Goal: Task Accomplishment & Management: Complete application form

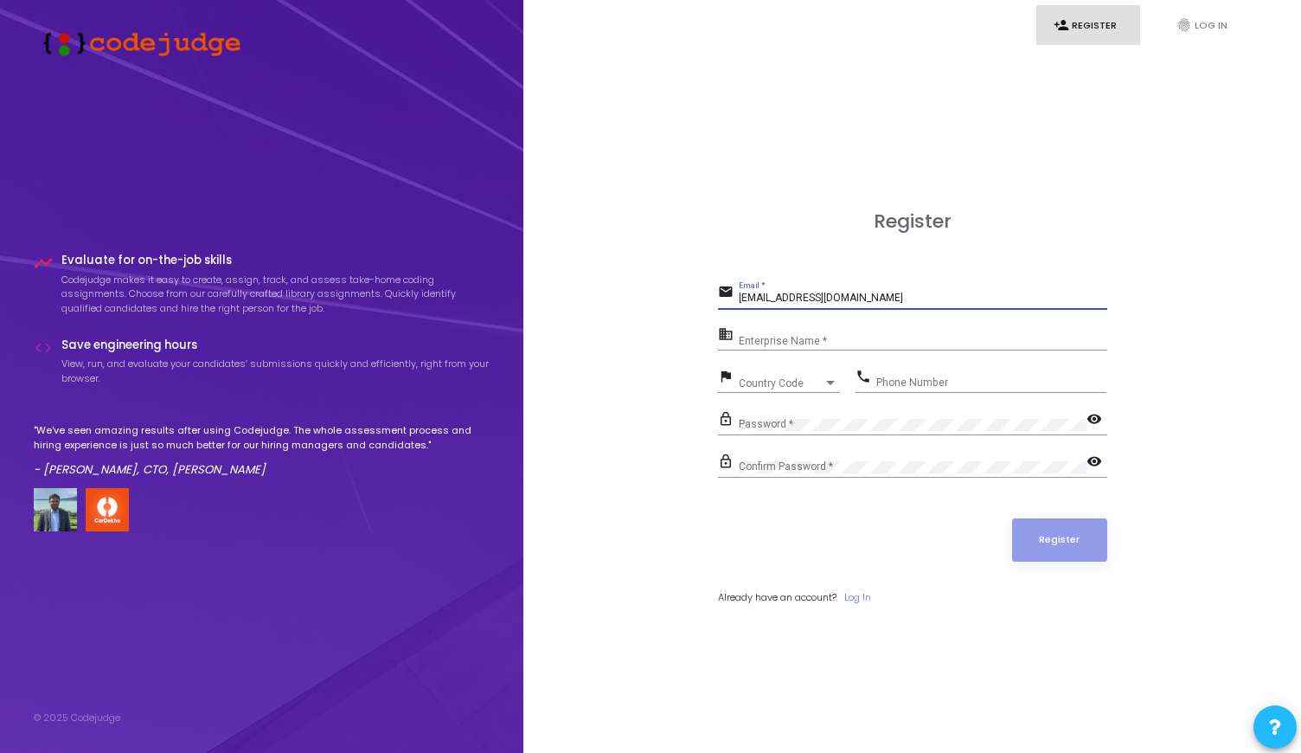
type input "[EMAIL_ADDRESS][DOMAIN_NAME]"
click at [1108, 305] on input "[EMAIL_ADDRESS][DOMAIN_NAME]" at bounding box center [923, 298] width 369 height 12
click at [1076, 342] on input "Enterprise Name *" at bounding box center [923, 341] width 369 height 12
type input "coderealm"
click at [906, 542] on div "Register" at bounding box center [912, 539] width 389 height 43
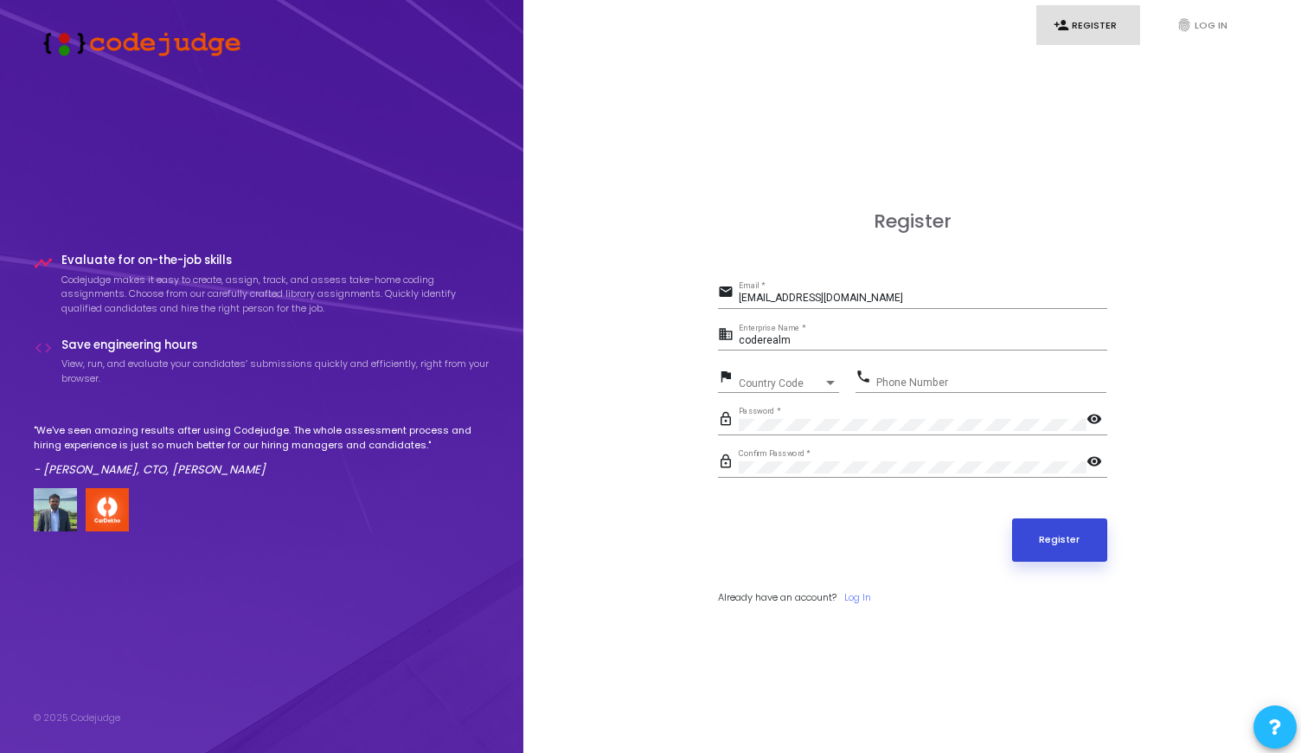
click at [1073, 549] on button "Register" at bounding box center [1059, 539] width 95 height 43
click at [1228, 293] on div "Register email [EMAIL_ADDRESS][DOMAIN_NAME] Email * business coderealm Enterpri…" at bounding box center [913, 426] width 740 height 753
click at [1057, 538] on button "Register" at bounding box center [1059, 539] width 95 height 43
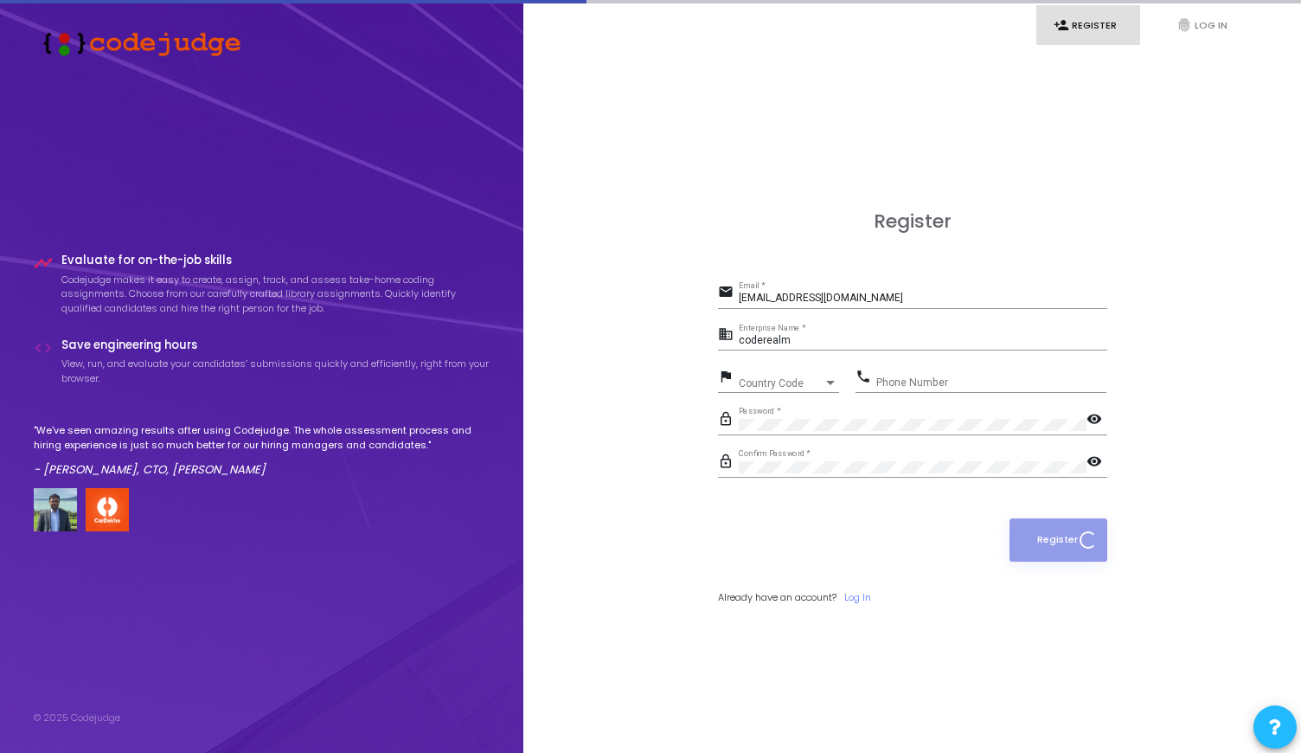
click at [1238, 311] on div "Register email [EMAIL_ADDRESS][DOMAIN_NAME] Email * business coderealm Enterpri…" at bounding box center [913, 426] width 740 height 753
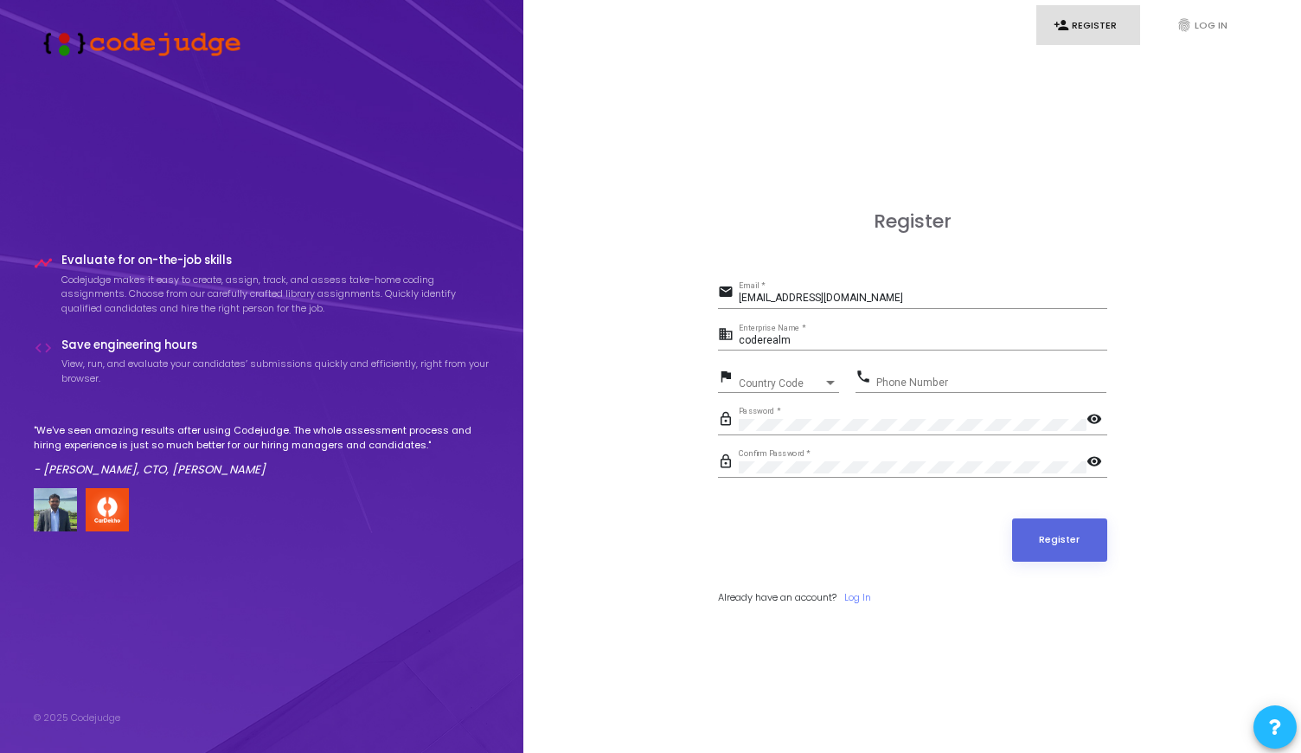
click at [633, 491] on div "Register email [EMAIL_ADDRESS][DOMAIN_NAME] Email * business coderealm Enterpri…" at bounding box center [913, 426] width 740 height 753
click at [1063, 553] on button "Register" at bounding box center [1059, 539] width 95 height 43
